Goal: Browse casually: Explore the website without a specific task or goal

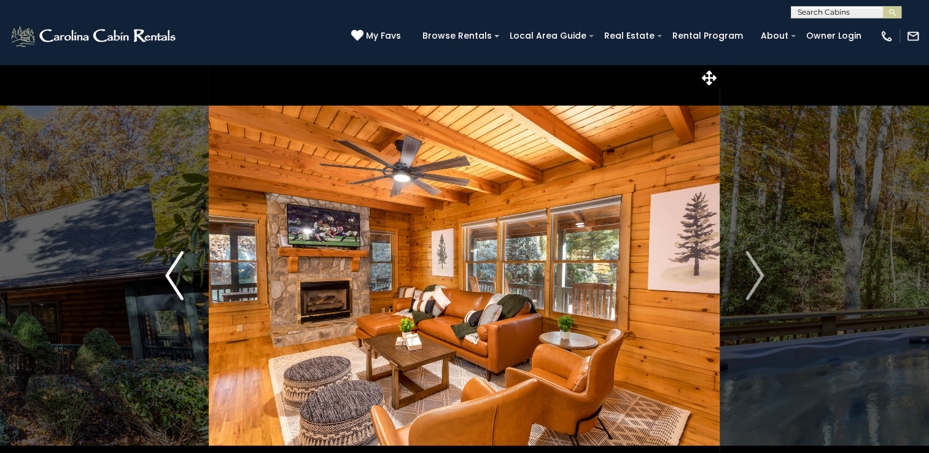
click at [176, 280] on img "Previous" at bounding box center [174, 275] width 18 height 49
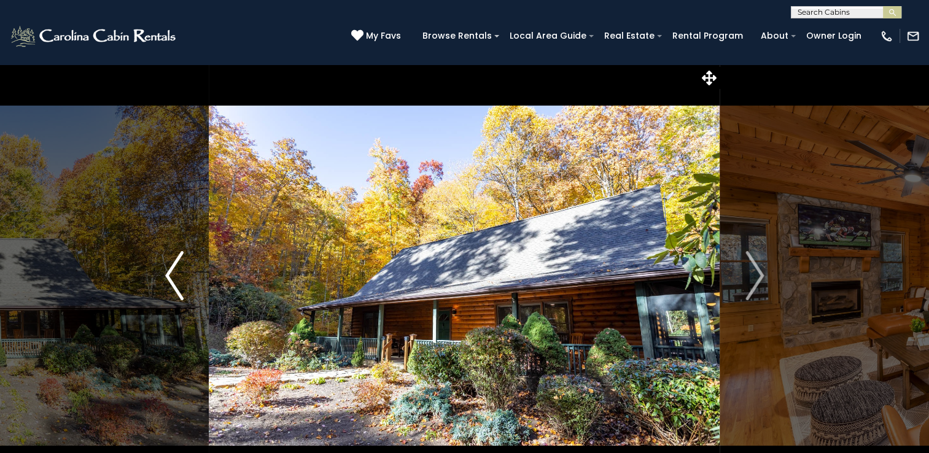
click at [177, 279] on img "Previous" at bounding box center [174, 275] width 18 height 49
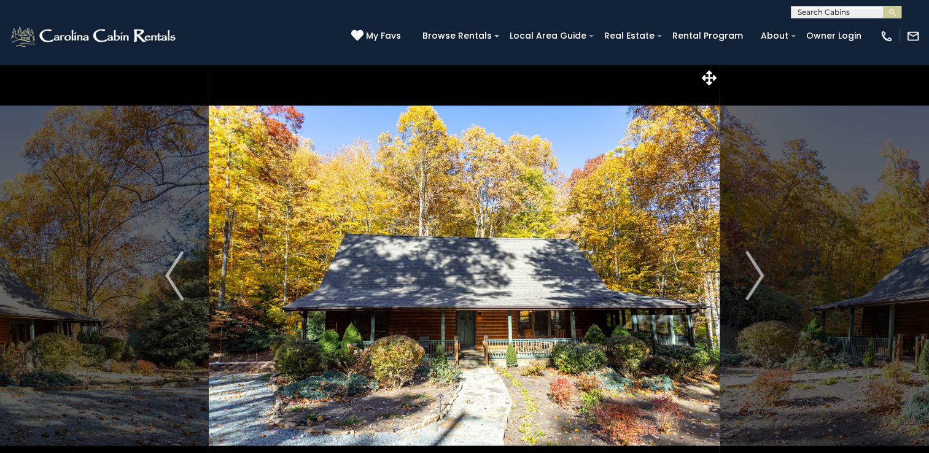
scroll to position [61, 0]
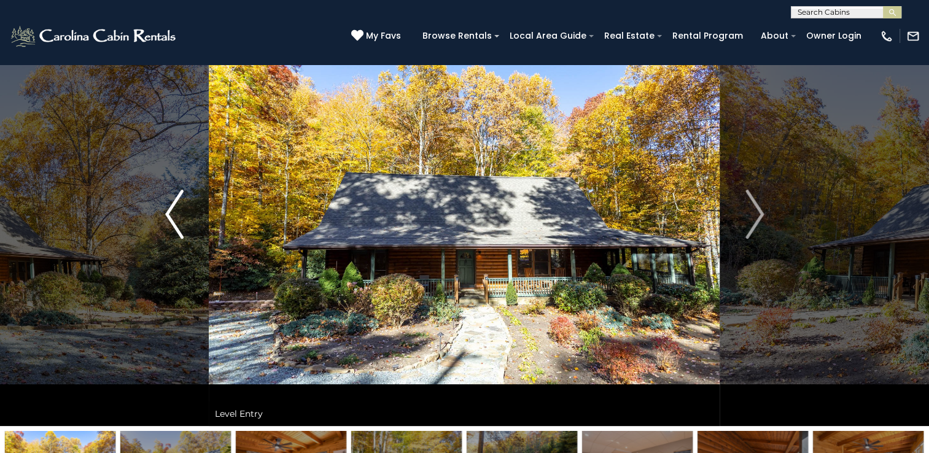
click at [177, 220] on img "Previous" at bounding box center [174, 214] width 18 height 49
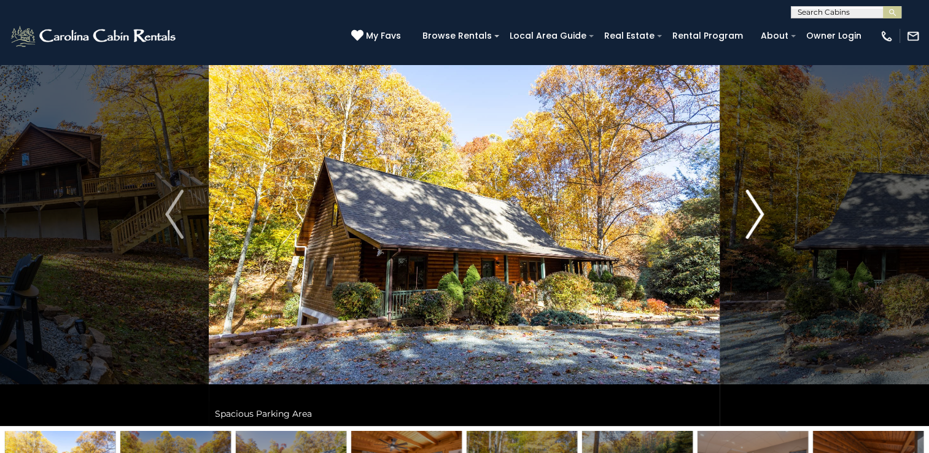
click at [754, 211] on img "Next" at bounding box center [755, 214] width 18 height 49
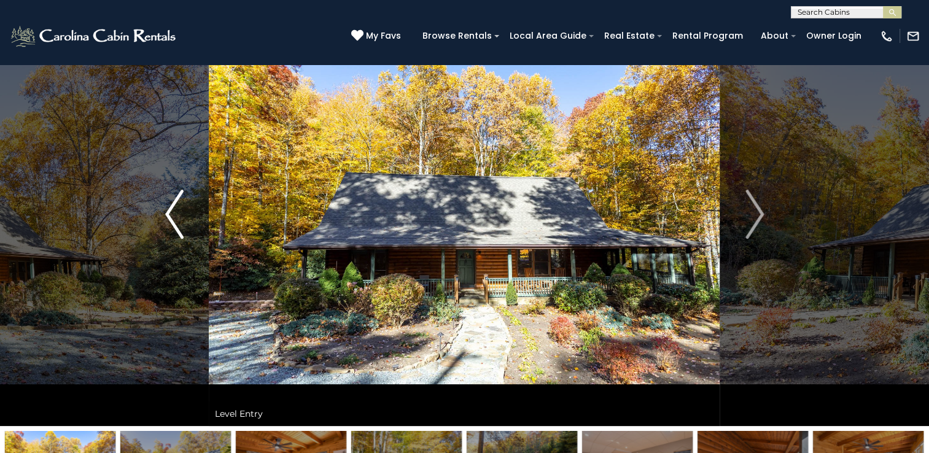
click at [171, 215] on img "Previous" at bounding box center [174, 214] width 18 height 49
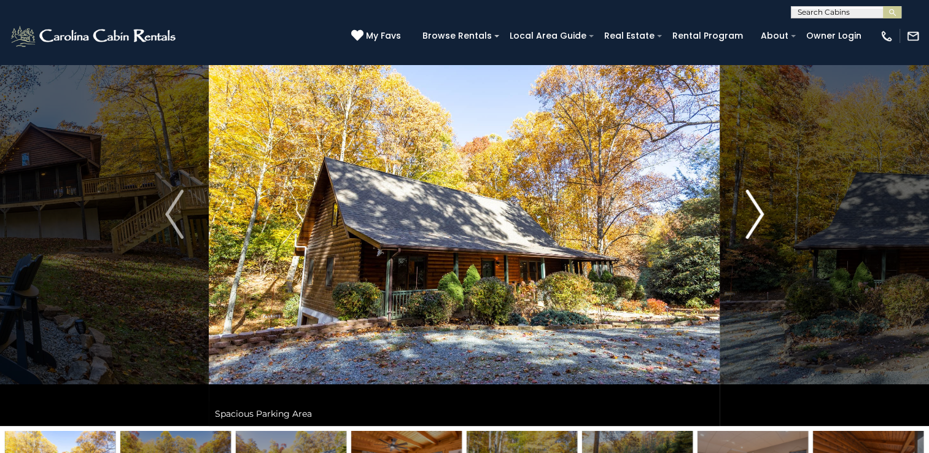
click at [760, 214] on img "Next" at bounding box center [755, 214] width 18 height 49
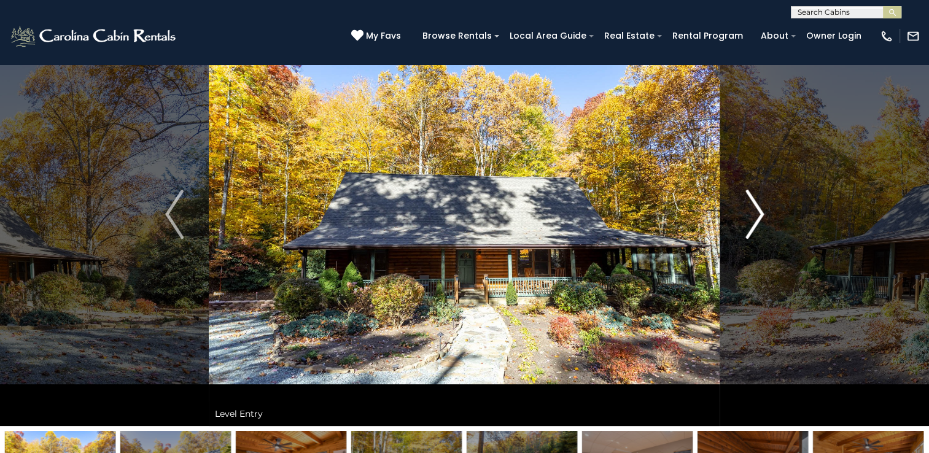
click at [760, 215] on img "Next" at bounding box center [755, 214] width 18 height 49
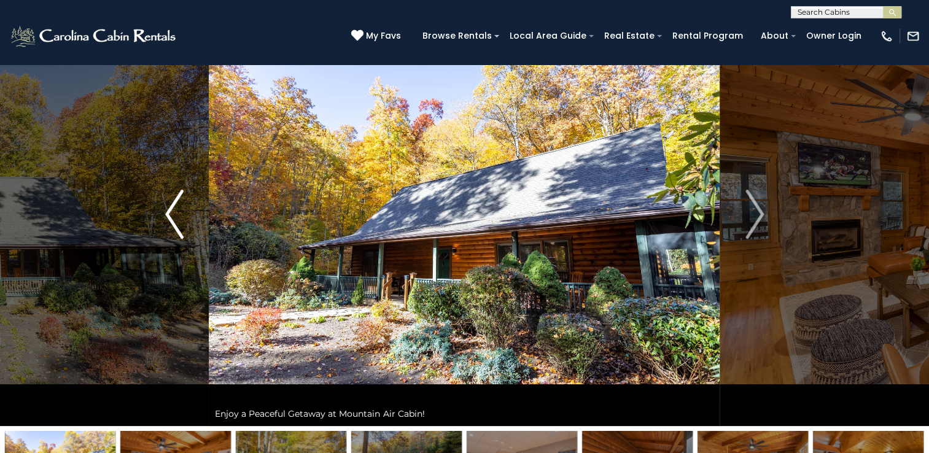
click at [184, 217] on img "Previous" at bounding box center [174, 214] width 18 height 49
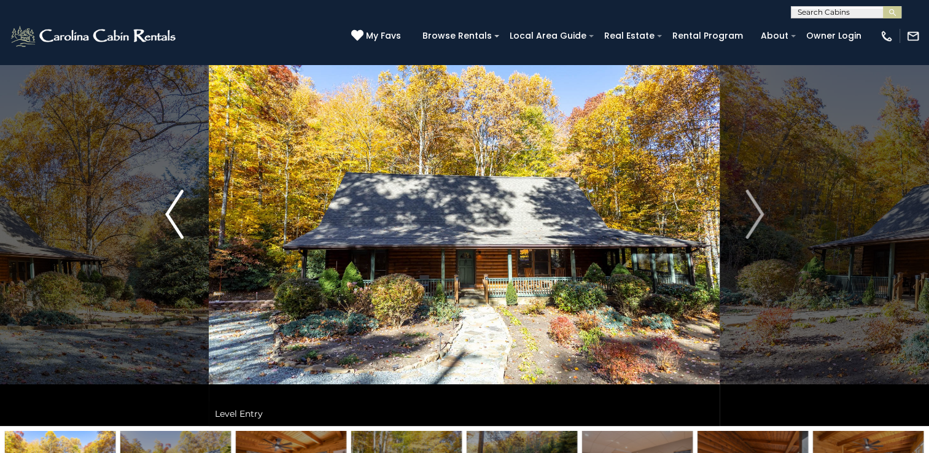
click at [174, 213] on img "Previous" at bounding box center [174, 214] width 18 height 49
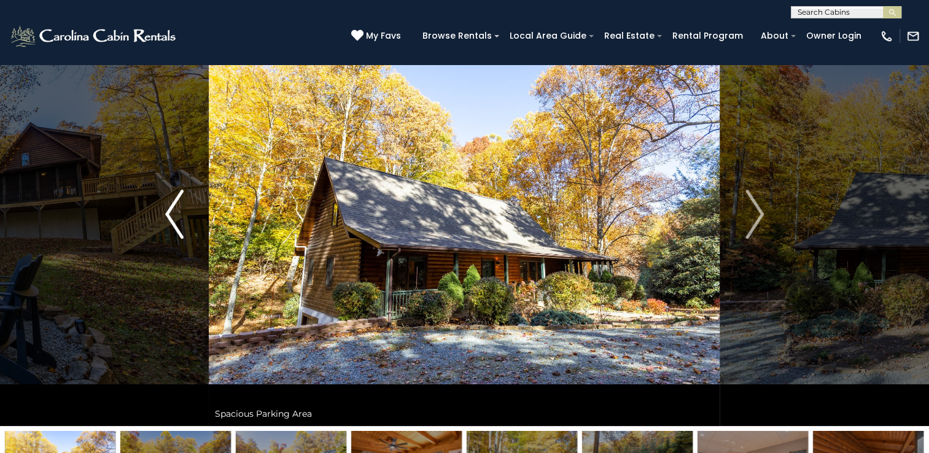
click at [181, 230] on img "Previous" at bounding box center [174, 214] width 18 height 49
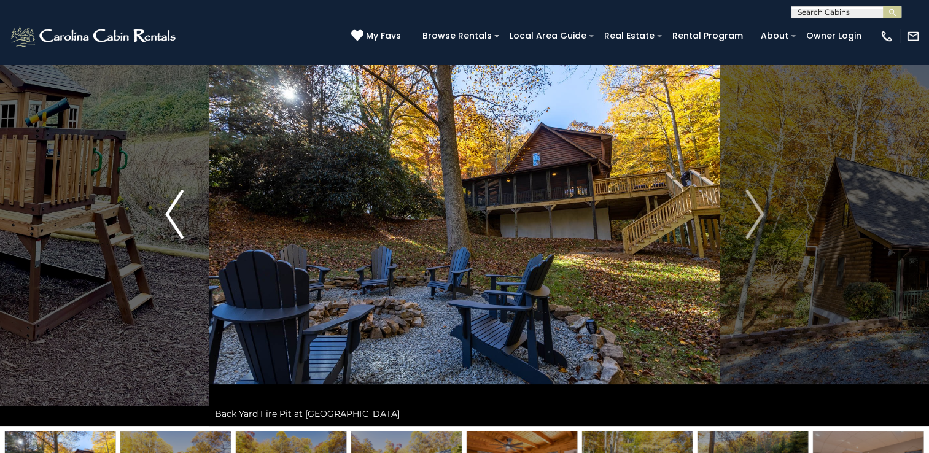
click at [181, 230] on img "Previous" at bounding box center [174, 214] width 18 height 49
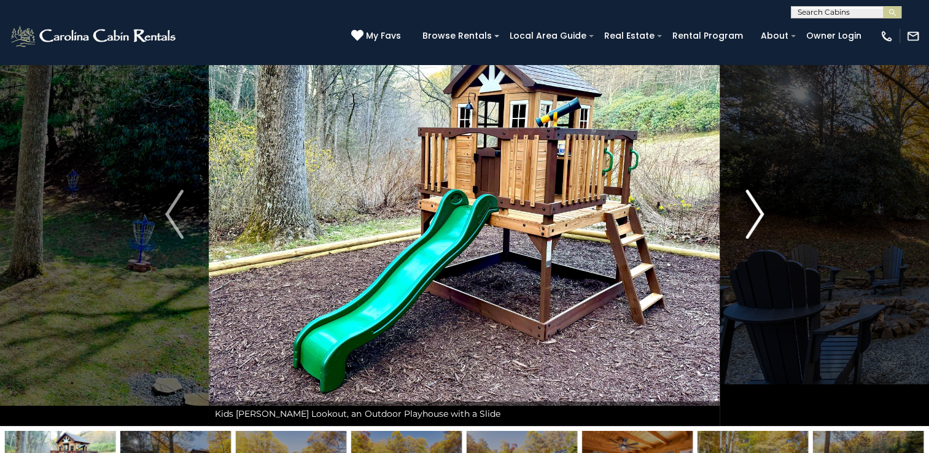
click at [742, 220] on button "Next" at bounding box center [754, 214] width 69 height 424
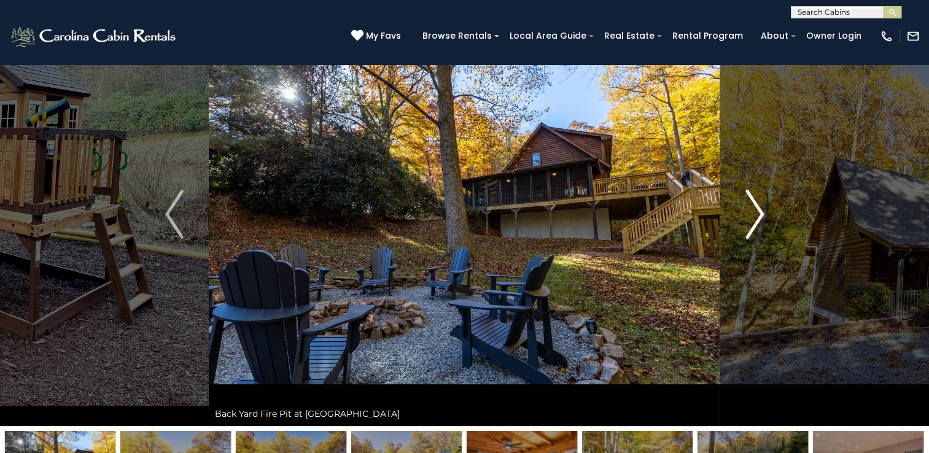
click at [742, 220] on button "Next" at bounding box center [754, 214] width 69 height 424
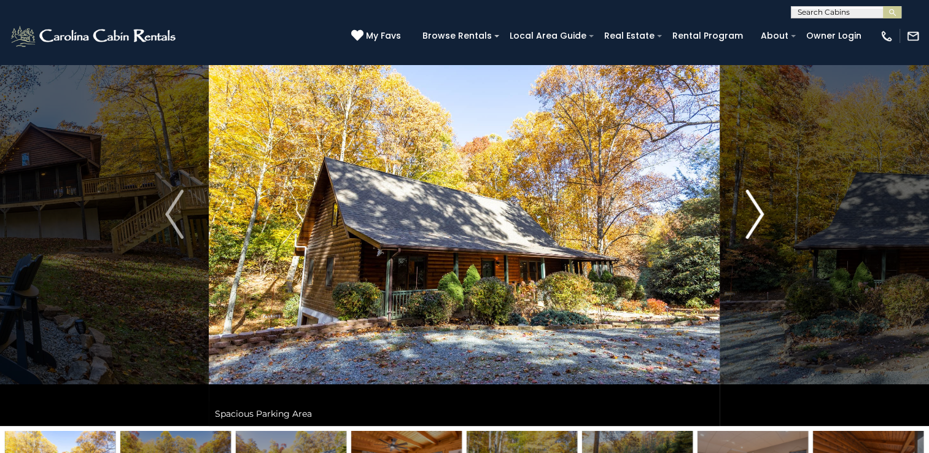
click at [742, 220] on button "Next" at bounding box center [754, 214] width 69 height 424
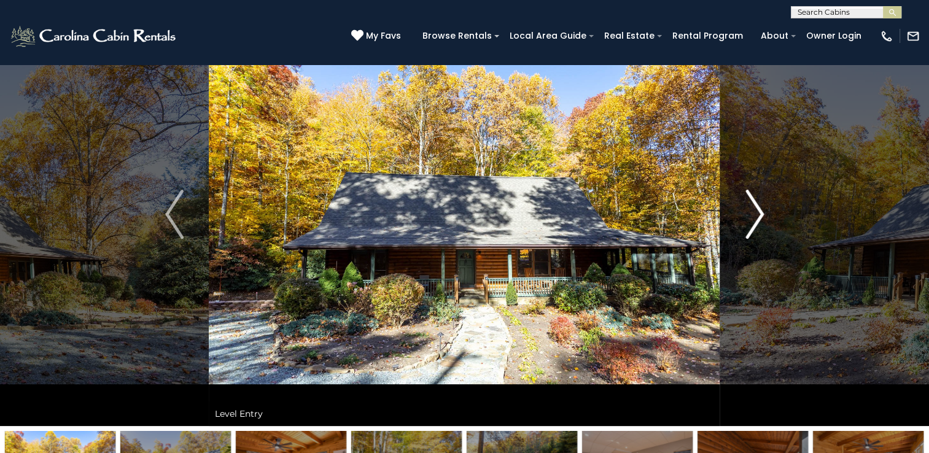
click at [742, 220] on button "Next" at bounding box center [754, 214] width 69 height 424
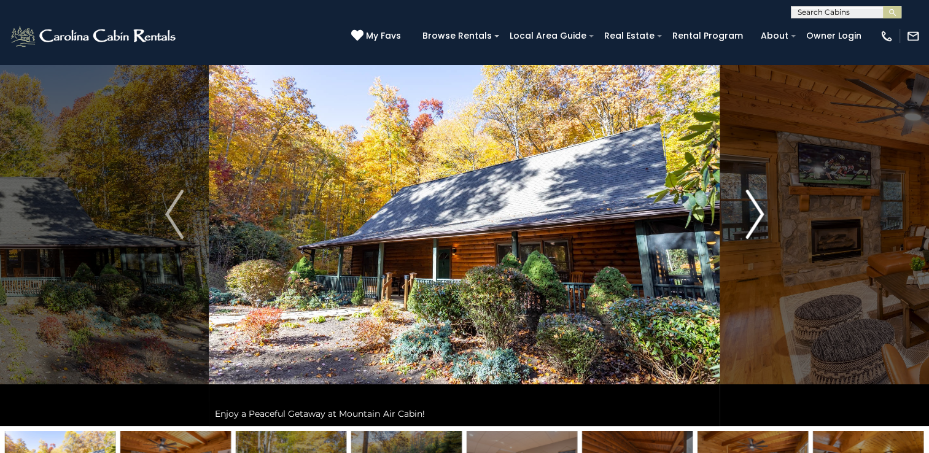
click at [742, 220] on button "Next" at bounding box center [754, 214] width 69 height 424
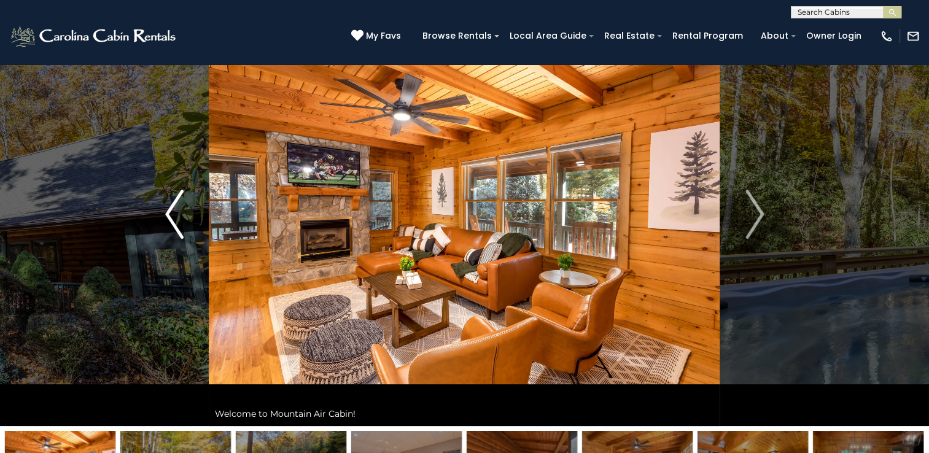
click at [168, 216] on img "Previous" at bounding box center [174, 214] width 18 height 49
